Goal: Transaction & Acquisition: Purchase product/service

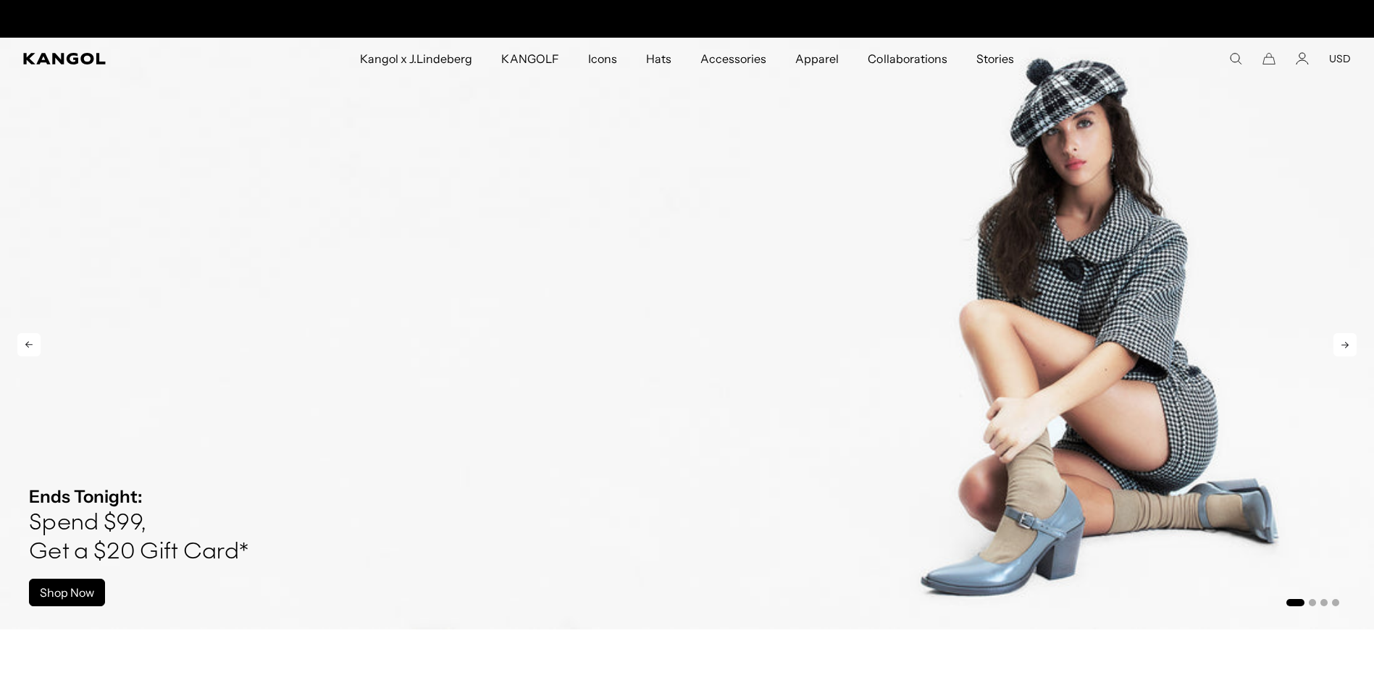
scroll to position [0, 299]
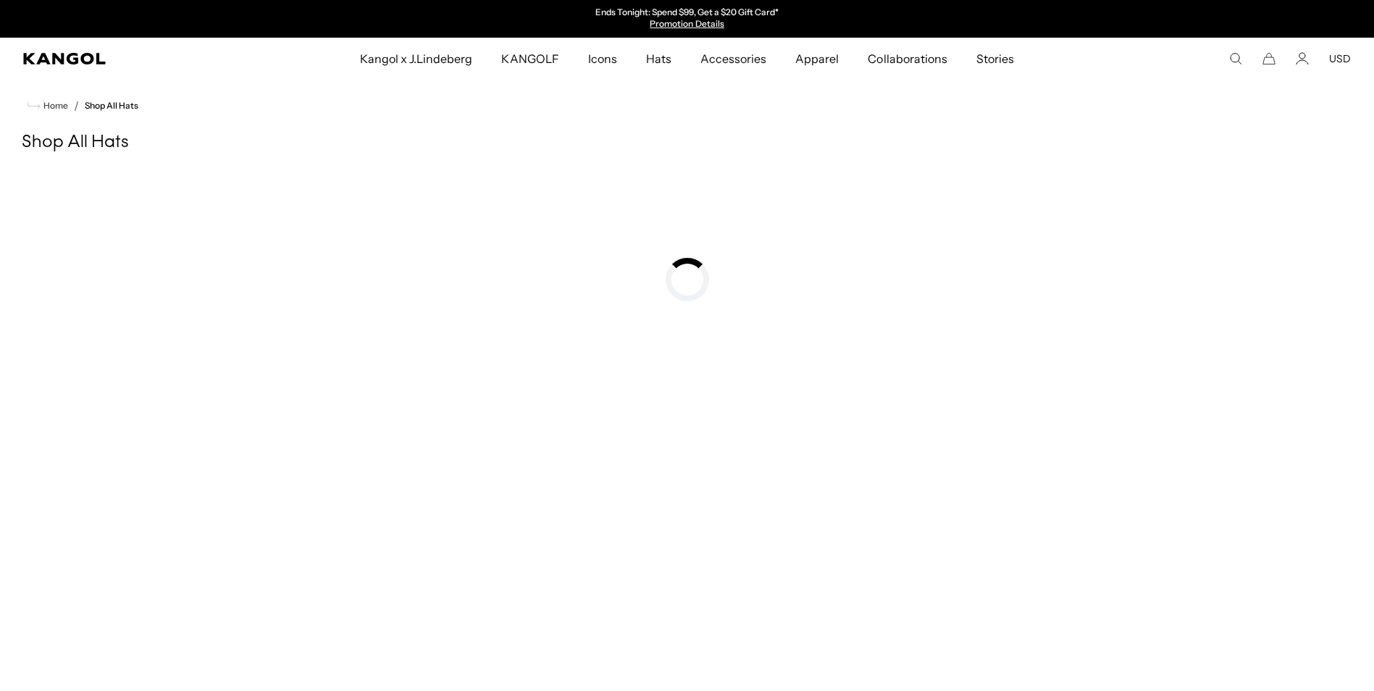
click at [658, 56] on span "Hats" at bounding box center [658, 59] width 25 height 42
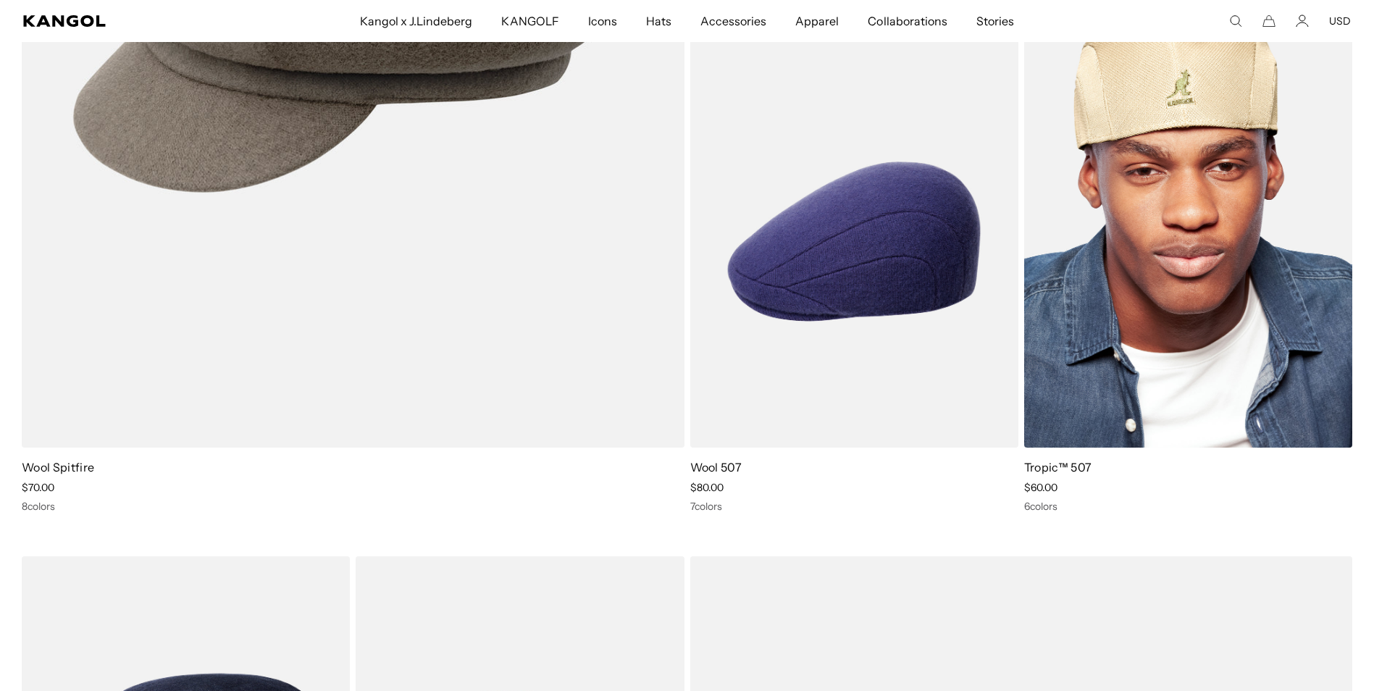
scroll to position [0, 299]
click at [1050, 470] on link "Tropic™ 507" at bounding box center [1059, 467] width 68 height 14
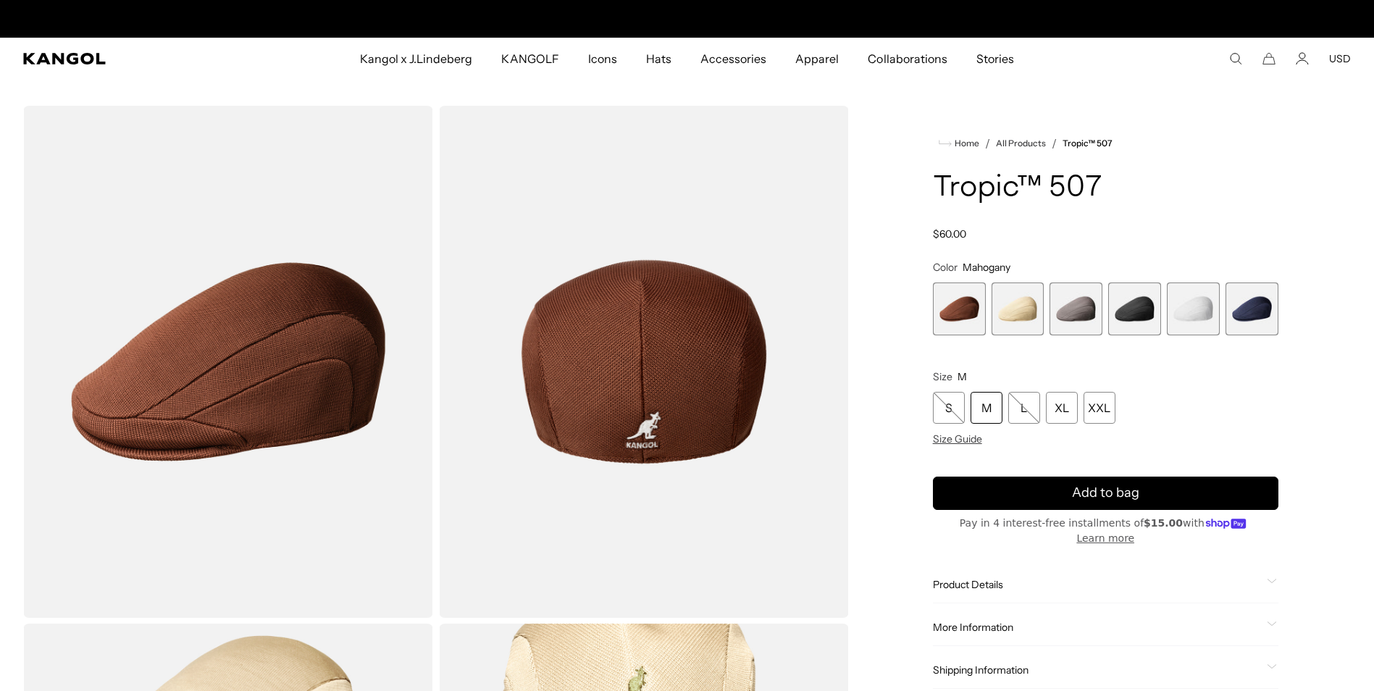
scroll to position [0, 299]
